Goal: Task Accomplishment & Management: Complete application form

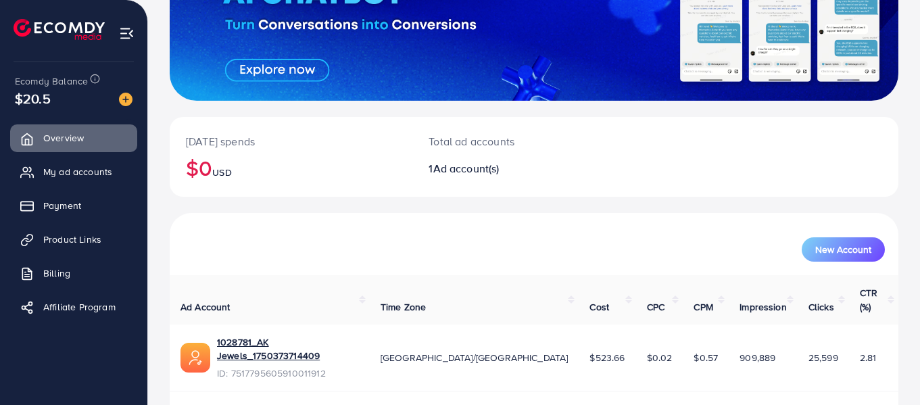
scroll to position [182, 0]
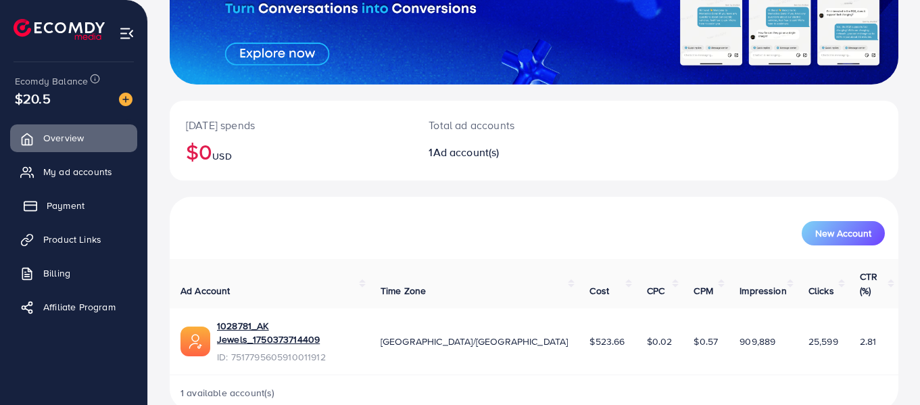
click at [82, 193] on link "Payment" at bounding box center [73, 205] width 127 height 27
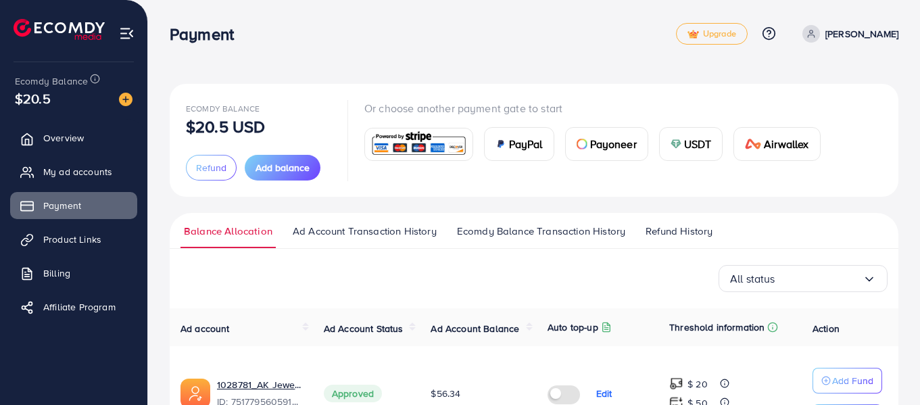
scroll to position [93, 0]
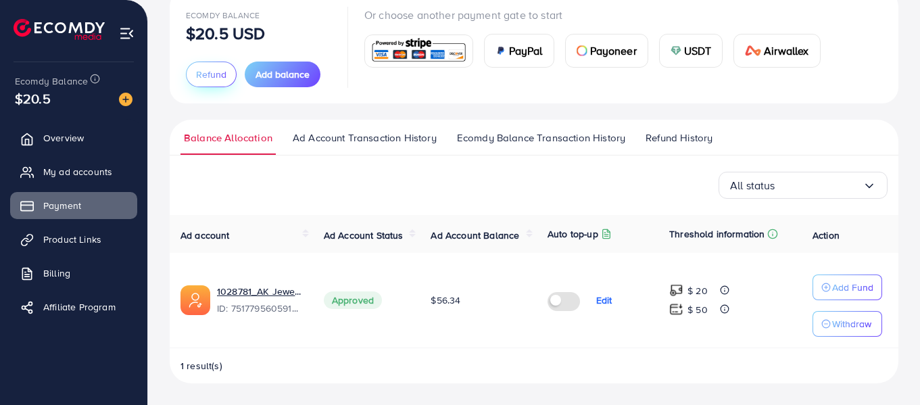
click at [207, 81] on button "Refund" at bounding box center [211, 74] width 51 height 26
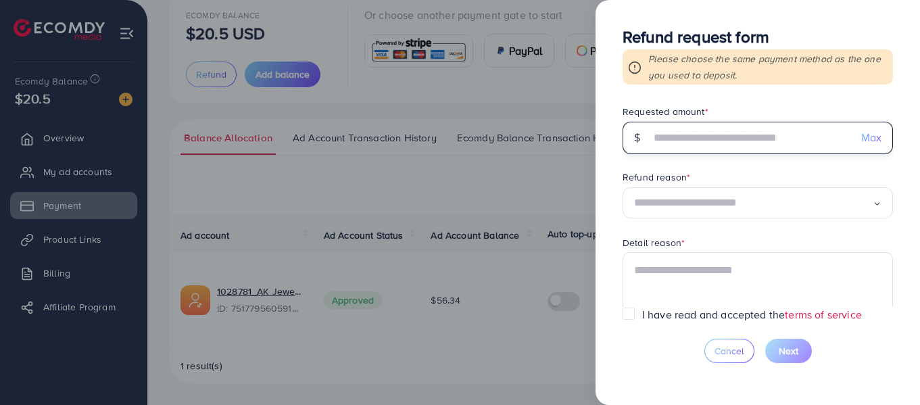
click at [657, 143] on input "text" at bounding box center [750, 138] width 200 height 32
type input "****"
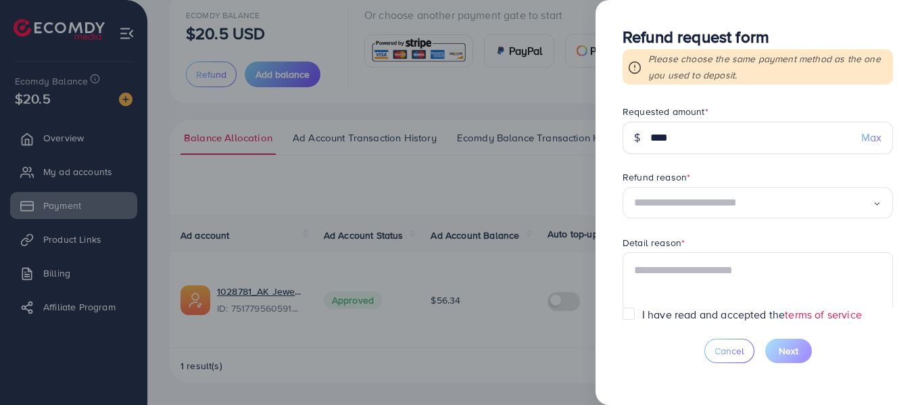
click at [674, 208] on input "Search for option" at bounding box center [753, 203] width 239 height 21
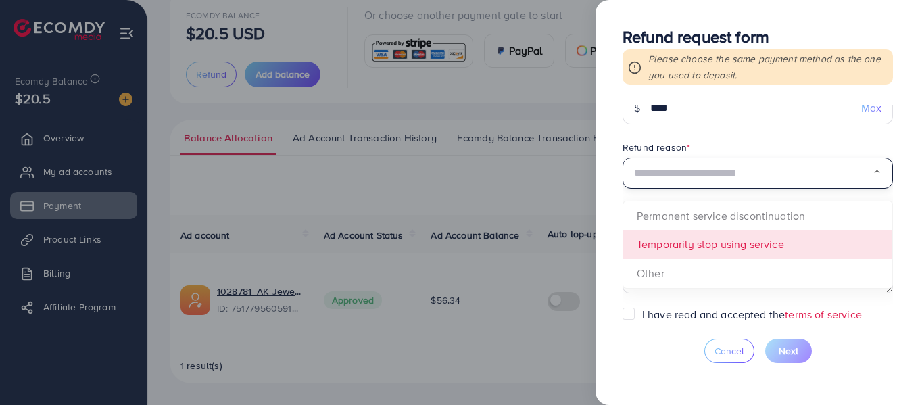
scroll to position [33, 0]
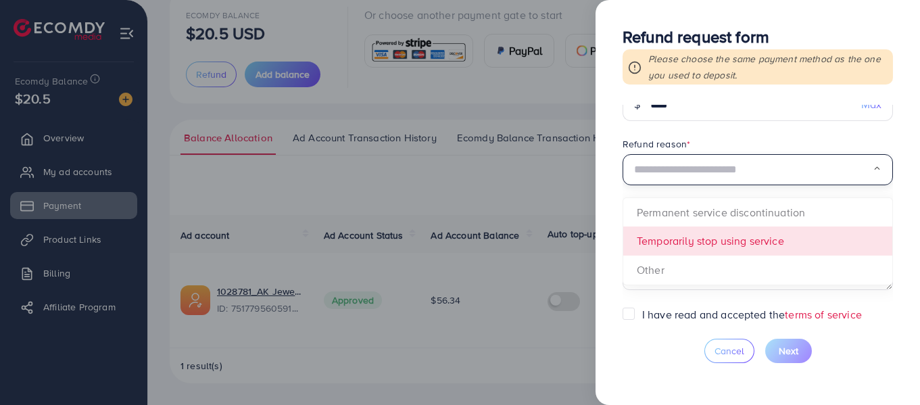
click at [804, 248] on form "Requested amount * $ **** Max Refund reason * Loading... Permanent service disc…" at bounding box center [757, 206] width 270 height 202
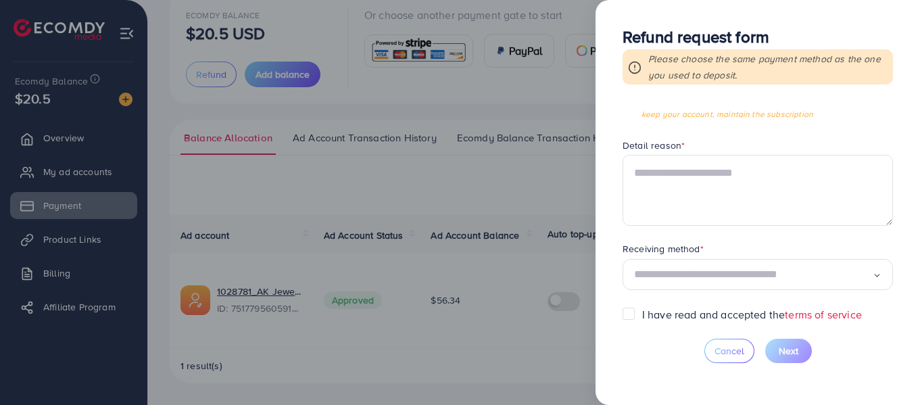
scroll to position [147, 0]
click at [816, 270] on input "Search for option" at bounding box center [753, 274] width 239 height 21
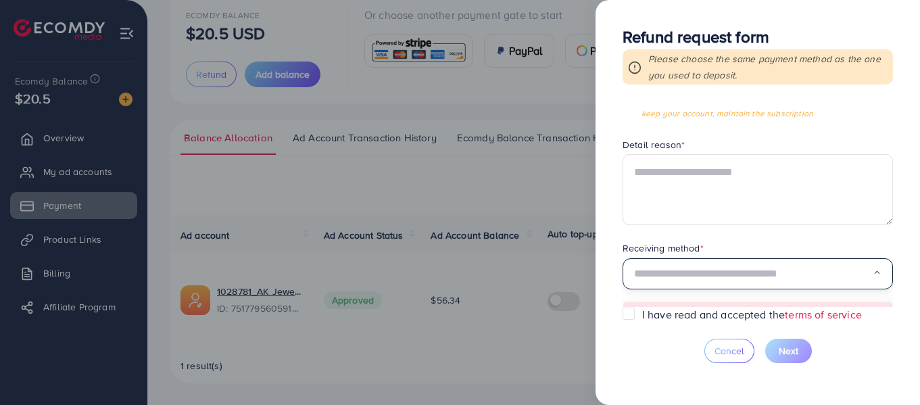
scroll to position [200, 0]
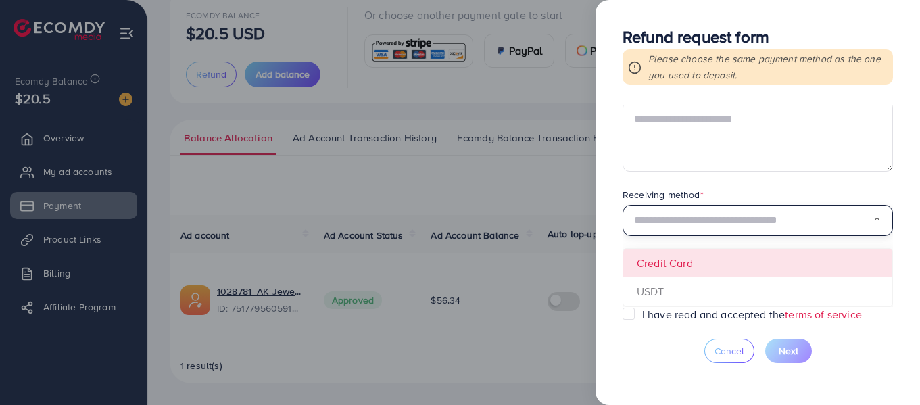
click at [784, 264] on form "Requested amount * $ **** Max Refund reason * Temporarily stop using service Lo…" at bounding box center [757, 206] width 270 height 202
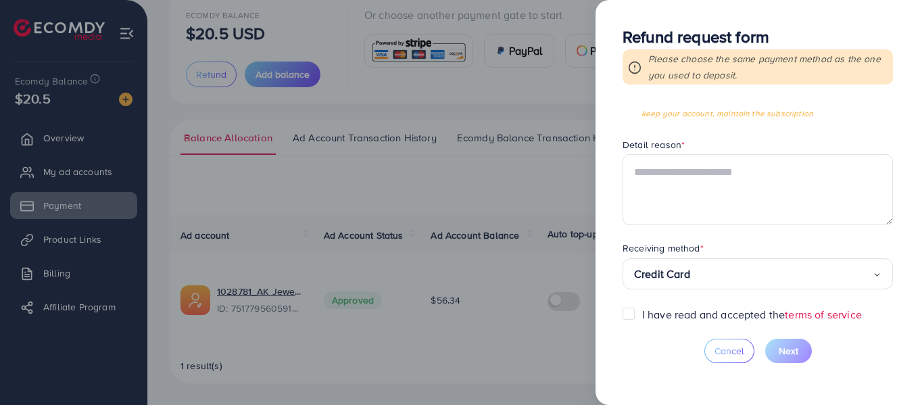
scroll to position [147, 0]
click at [662, 313] on label "I have read and accepted the terms of service" at bounding box center [752, 315] width 220 height 16
click at [758, 192] on textarea at bounding box center [757, 189] width 270 height 70
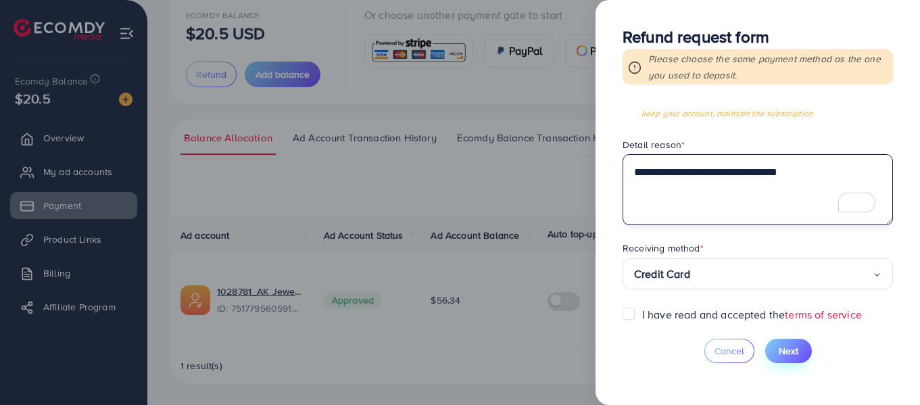
type textarea "**********"
click at [780, 349] on span "Next" at bounding box center [788, 351] width 20 height 14
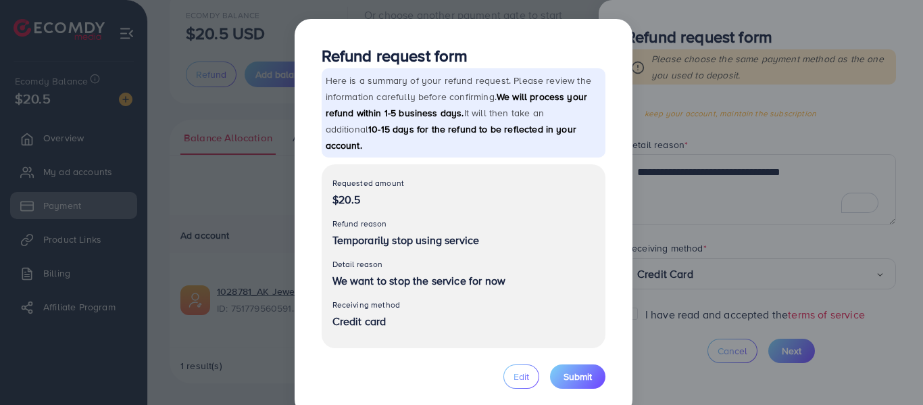
click at [647, 241] on div "Refund request form Here is a summary of your refund request. Please review the…" at bounding box center [461, 202] width 923 height 405
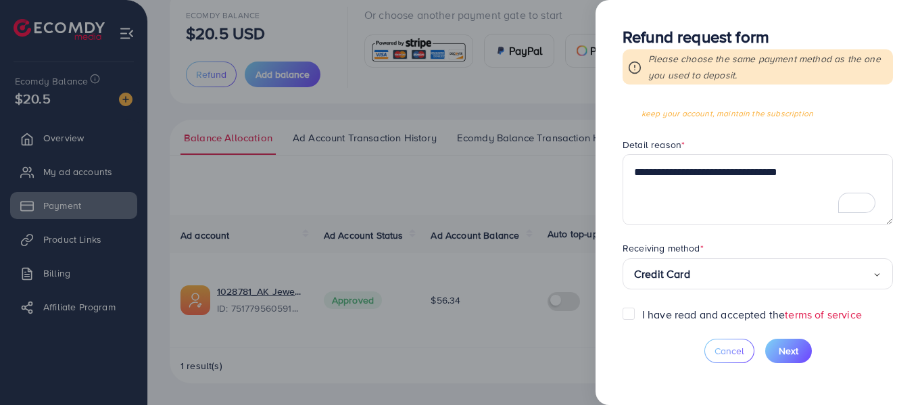
click at [524, 147] on div at bounding box center [460, 202] width 920 height 405
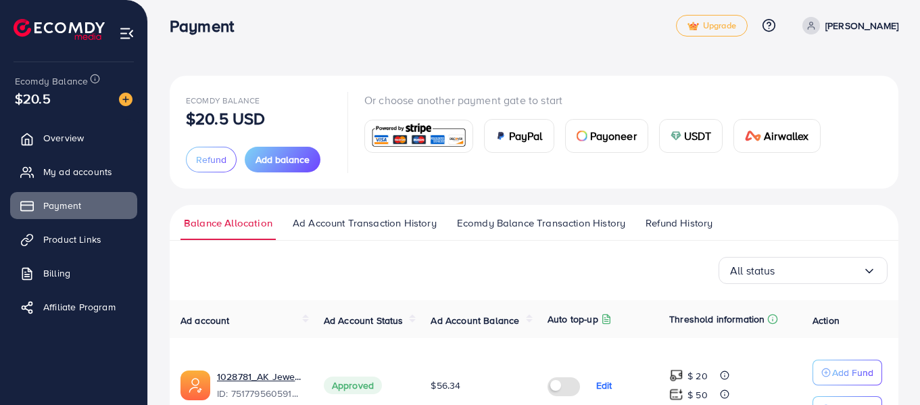
scroll to position [0, 0]
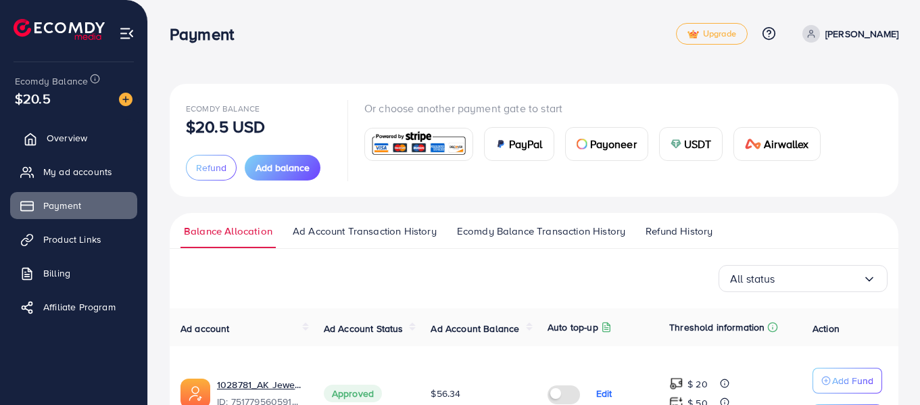
click at [91, 148] on link "Overview" at bounding box center [73, 137] width 127 height 27
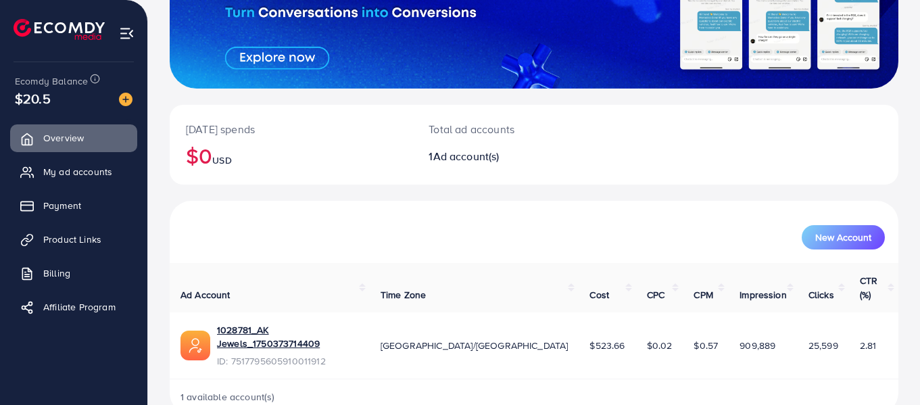
scroll to position [182, 0]
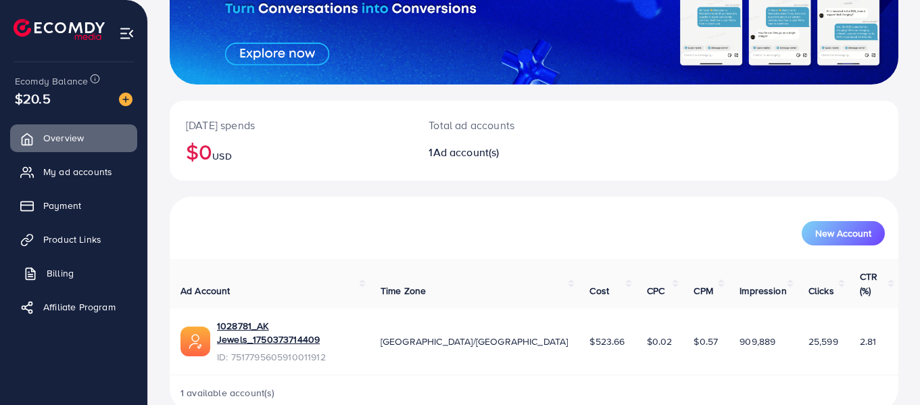
click at [86, 264] on link "Billing" at bounding box center [73, 272] width 127 height 27
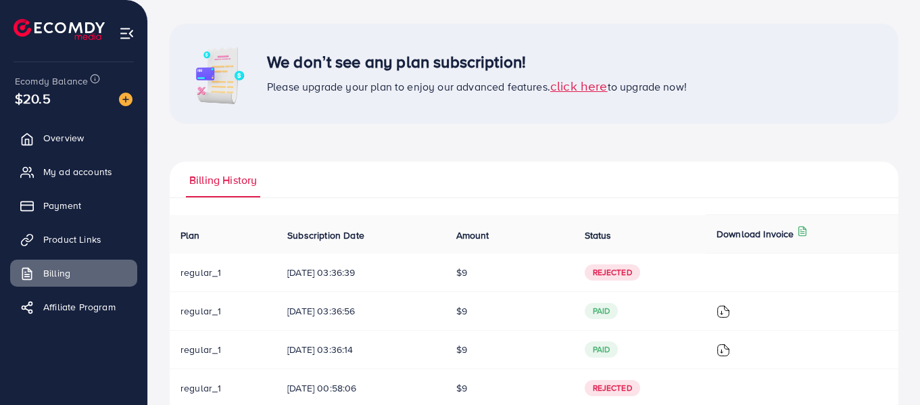
scroll to position [54, 0]
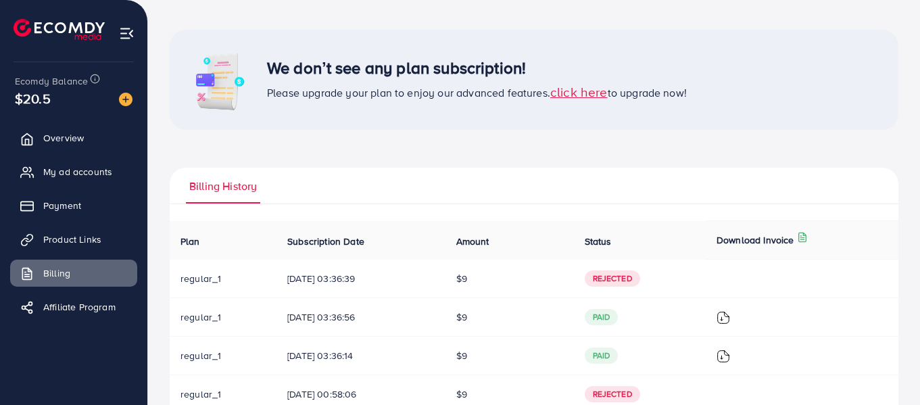
click at [595, 92] on span "click here" at bounding box center [578, 91] width 57 height 18
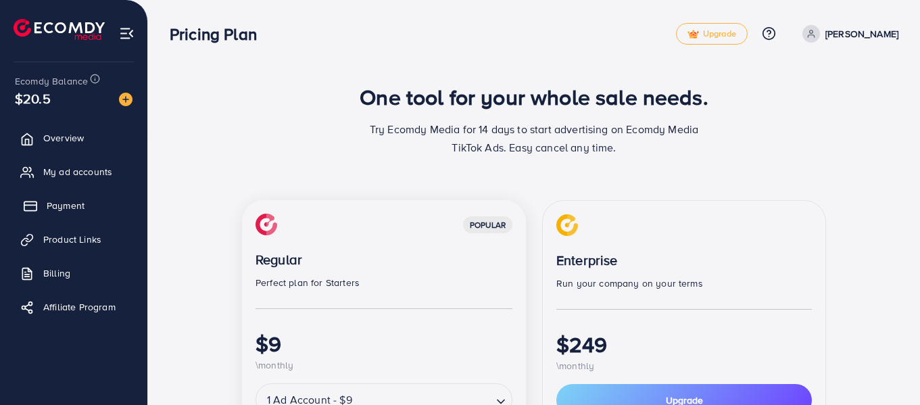
click at [102, 201] on link "Payment" at bounding box center [73, 205] width 127 height 27
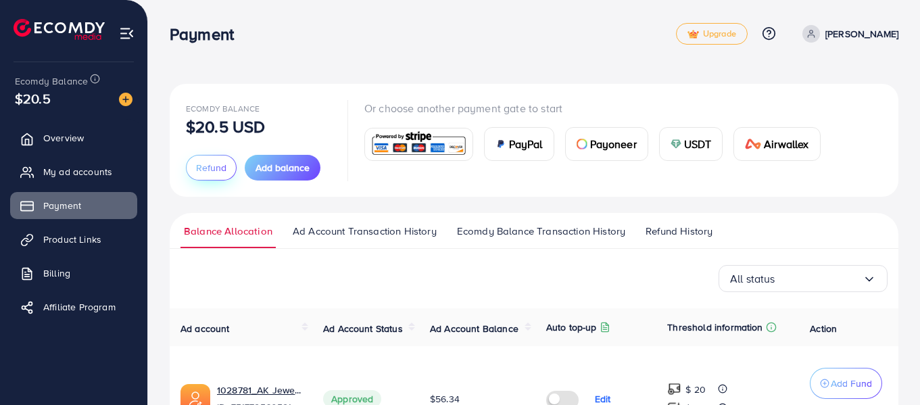
click at [207, 171] on span "Refund" at bounding box center [211, 168] width 30 height 14
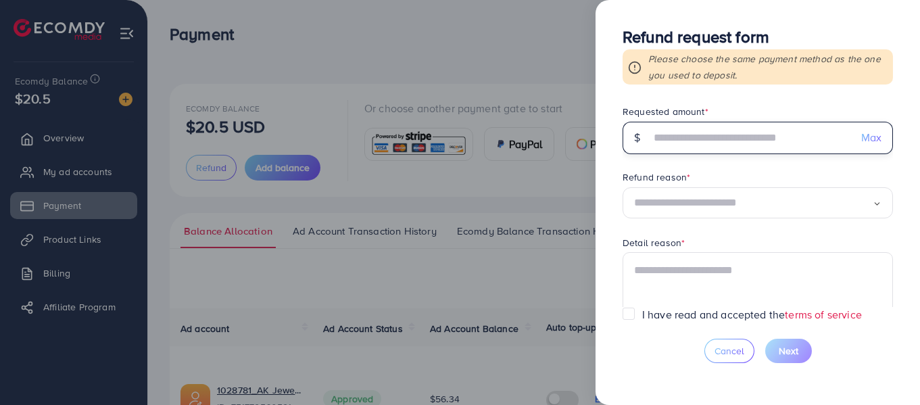
click at [672, 137] on input "text" at bounding box center [750, 138] width 200 height 32
type input "****"
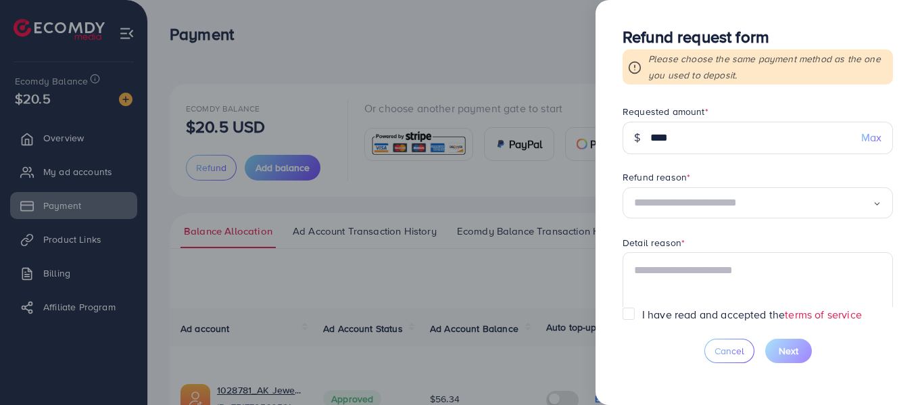
click at [680, 197] on input "Search for option" at bounding box center [753, 203] width 239 height 21
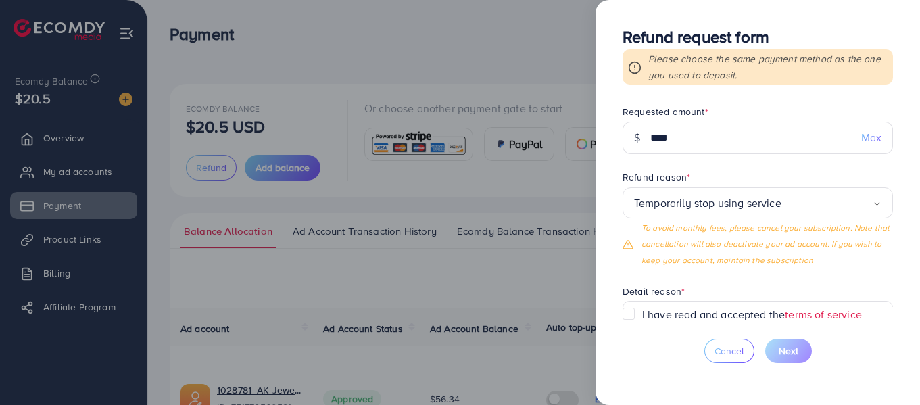
click at [690, 264] on span "Temporarily stop using service Loading... Permanent service discontinuation Tem…" at bounding box center [757, 227] width 270 height 81
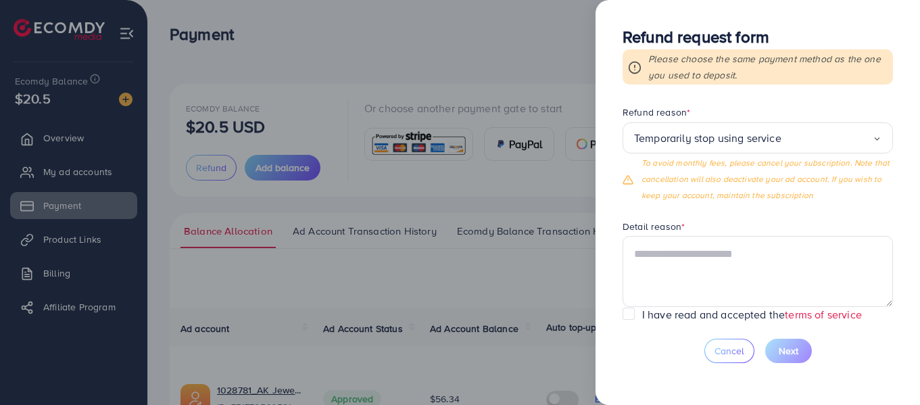
scroll to position [147, 0]
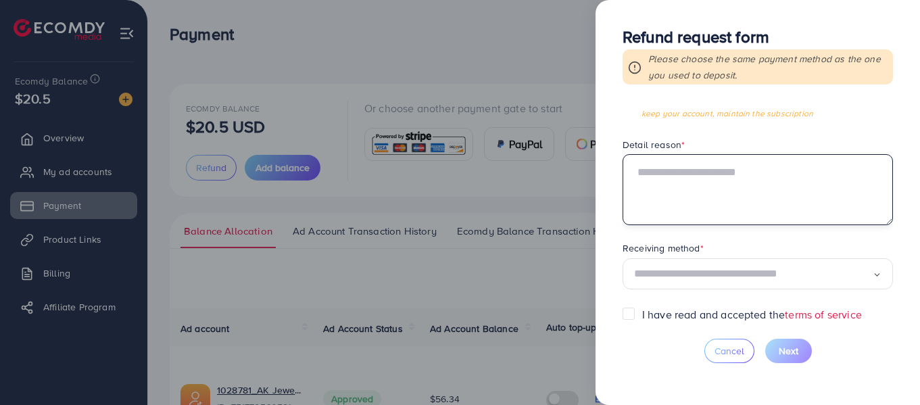
click at [711, 209] on textarea at bounding box center [757, 189] width 270 height 70
paste textarea "**********"
type textarea "**********"
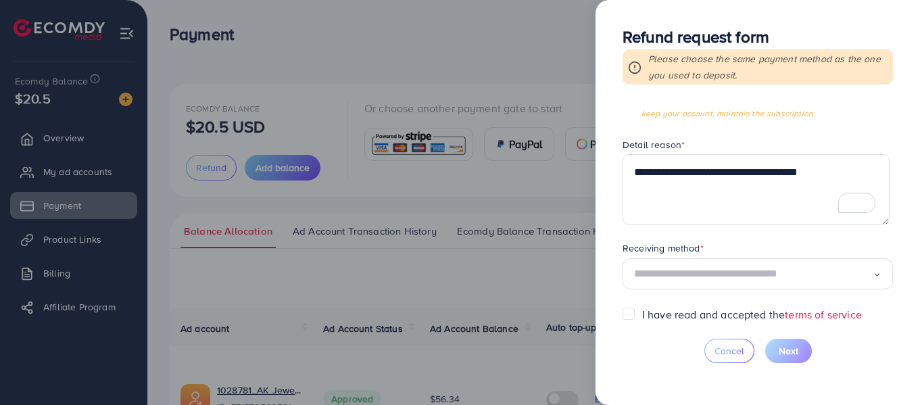
click at [705, 271] on input "Search for option" at bounding box center [753, 274] width 239 height 21
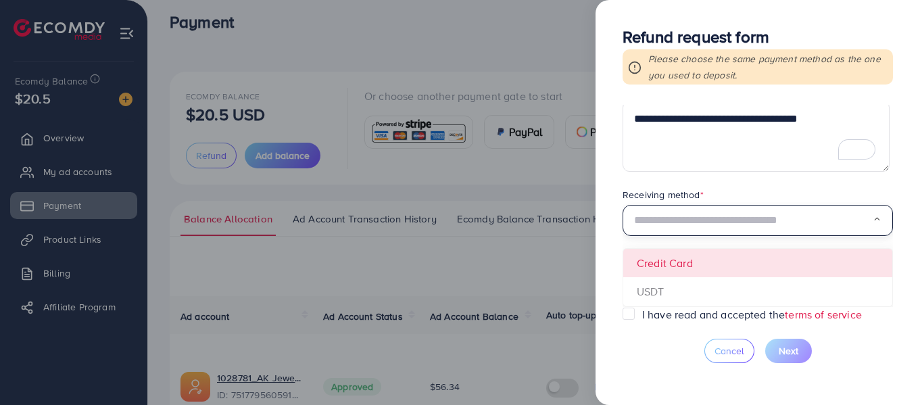
scroll to position [27, 0]
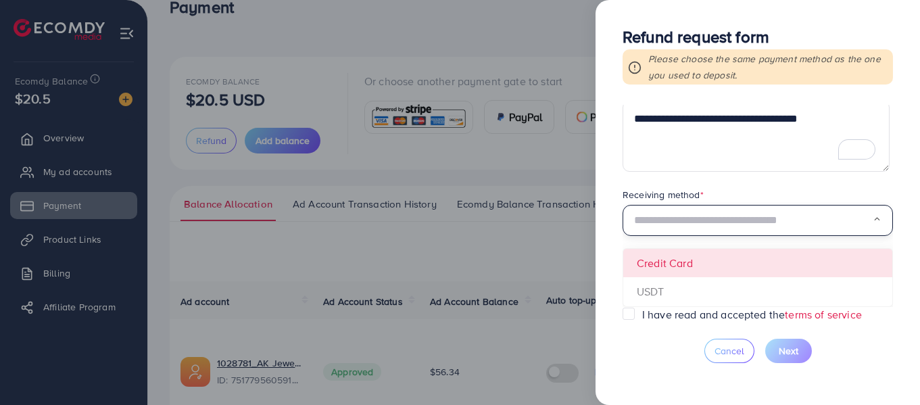
click at [709, 274] on form "**********" at bounding box center [757, 206] width 270 height 202
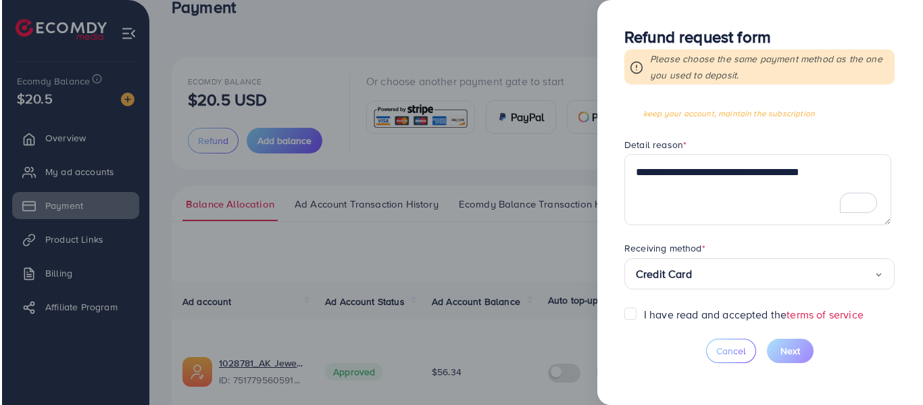
scroll to position [147, 0]
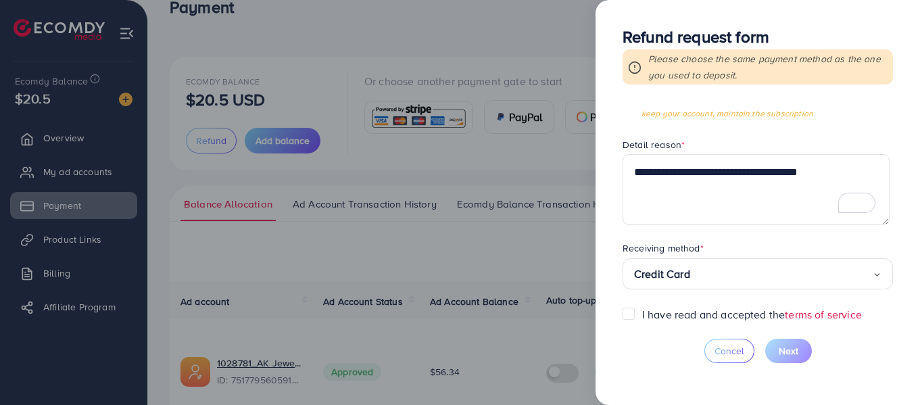
click at [669, 310] on label "I have read and accepted the terms of service" at bounding box center [752, 315] width 220 height 16
click at [795, 346] on span "Next" at bounding box center [788, 351] width 20 height 14
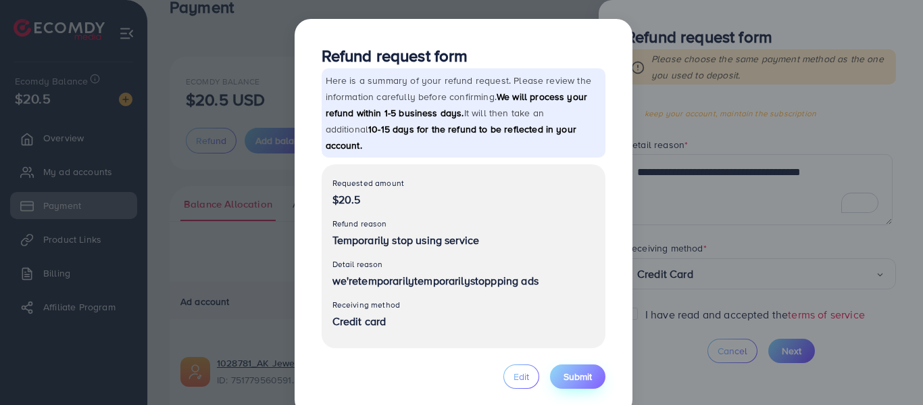
click at [586, 370] on span "Submit" at bounding box center [577, 377] width 28 height 14
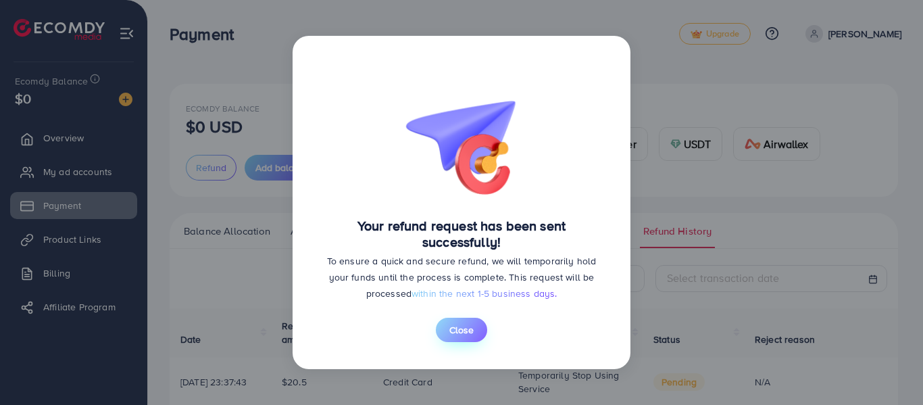
click at [455, 328] on span "Close" at bounding box center [461, 330] width 24 height 14
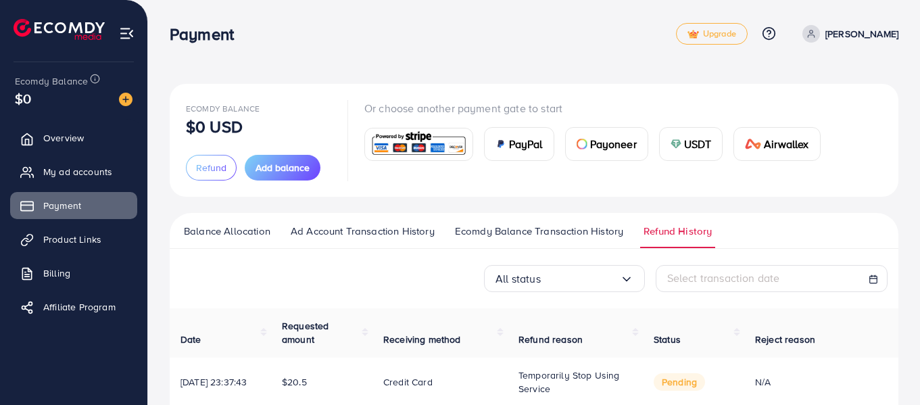
scroll to position [72, 0]
